Goal: Browse casually: Explore the website without a specific task or goal

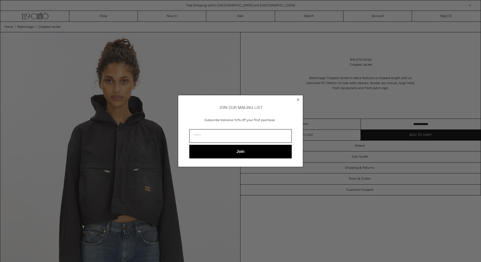
click at [298, 99] on icon "Close dialog" at bounding box center [298, 100] width 2 height 2
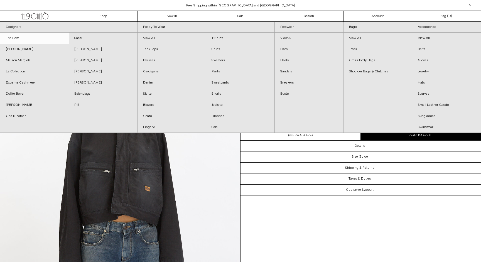
click at [18, 38] on link "The Row" at bounding box center [34, 38] width 68 height 11
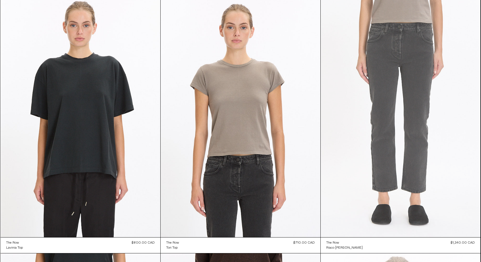
scroll to position [479, 0]
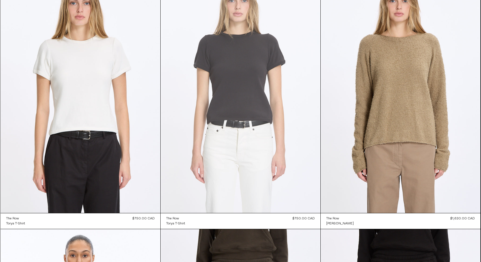
scroll to position [3899, 0]
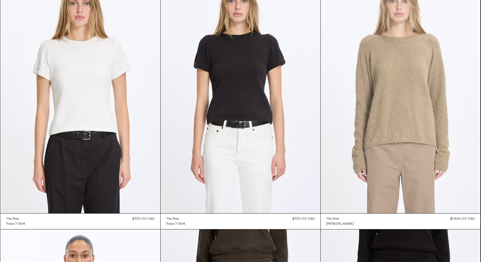
click at [395, 112] on at bounding box center [401, 93] width 160 height 240
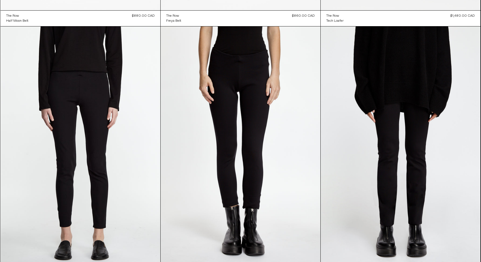
scroll to position [8745, 0]
